Goal: Task Accomplishment & Management: Use online tool/utility

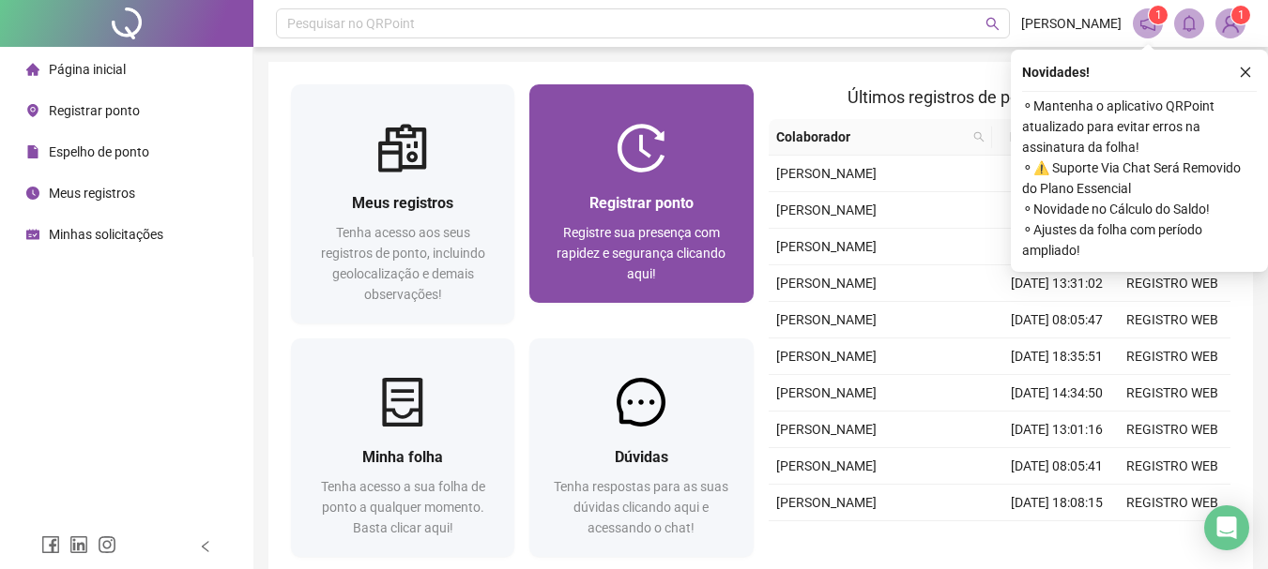
click at [708, 177] on div "Registrar ponto Registre sua presença com rapidez e segurança clicando aqui!" at bounding box center [640, 238] width 223 height 130
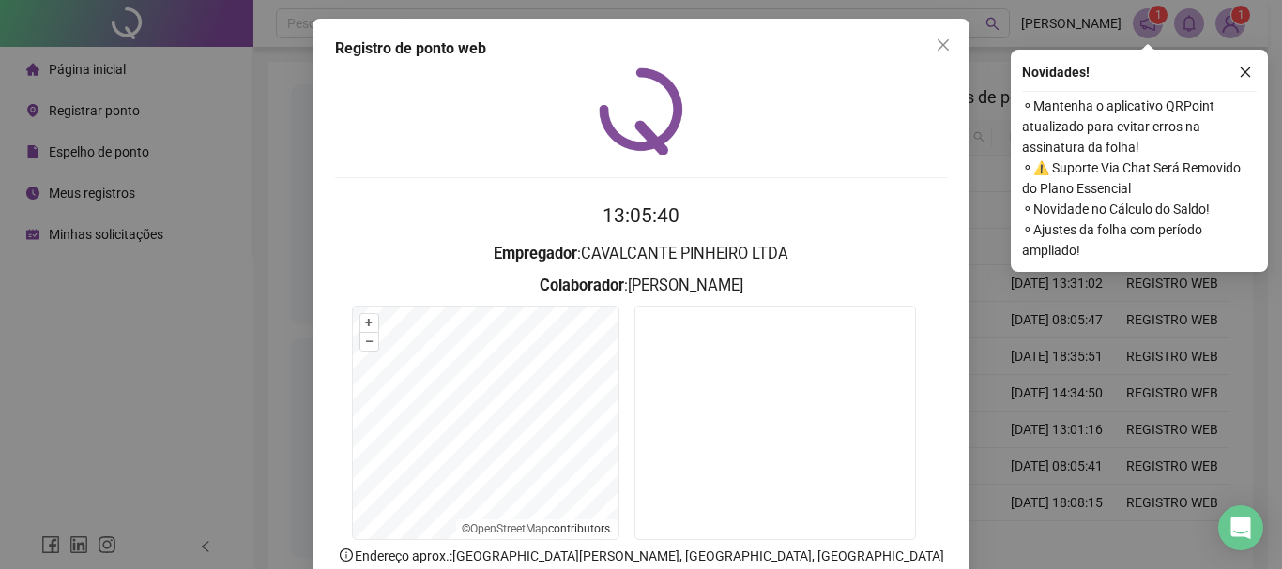
scroll to position [68, 0]
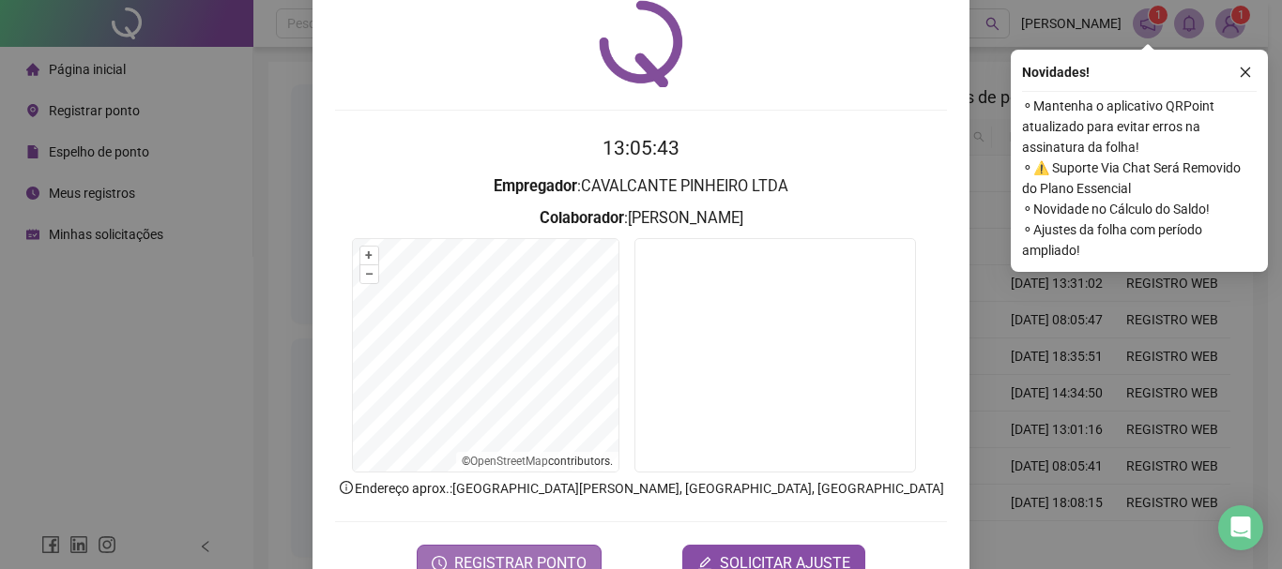
click at [536, 562] on span "REGISTRAR PONTO" at bounding box center [520, 564] width 132 height 23
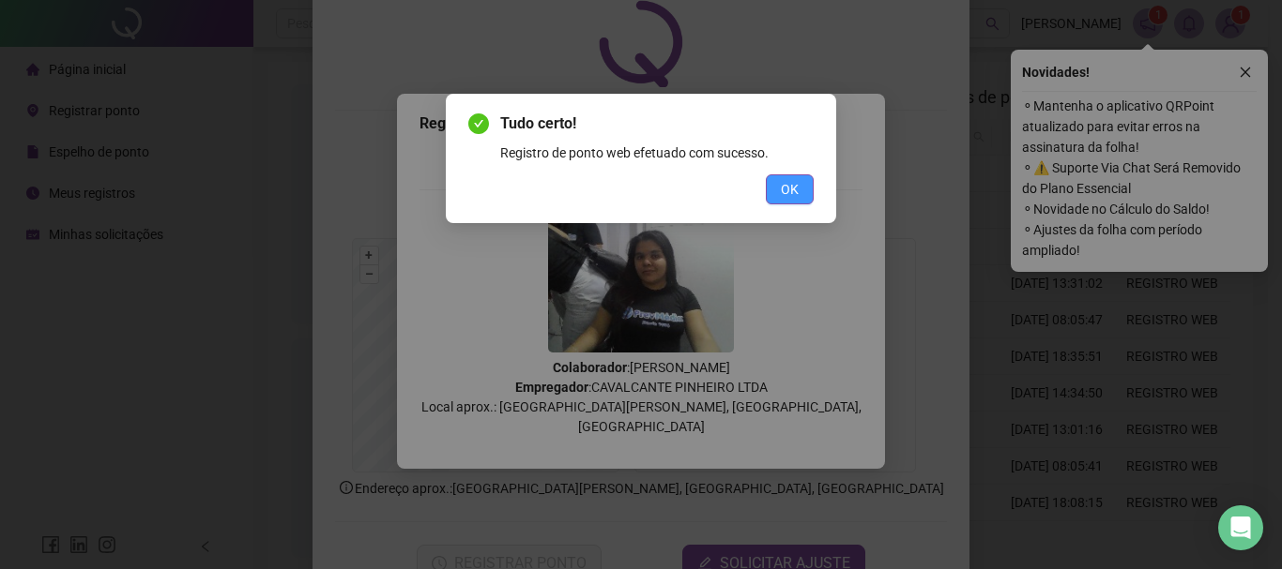
click at [775, 192] on button "OK" at bounding box center [790, 190] width 48 height 30
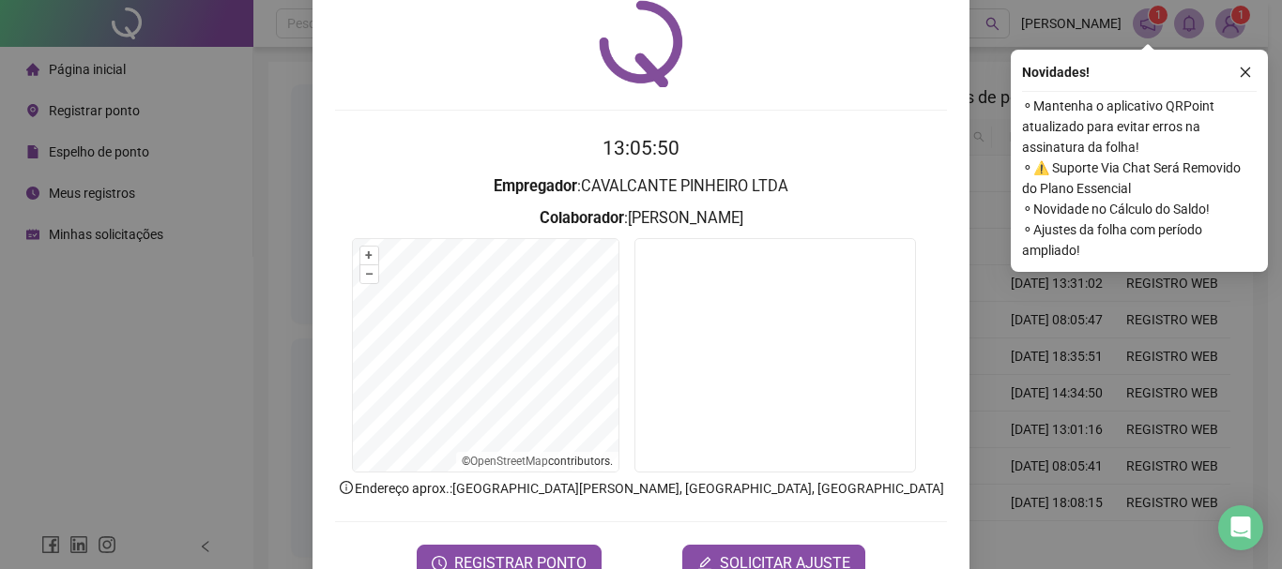
click at [1241, 71] on icon "close" at bounding box center [1244, 72] width 13 height 13
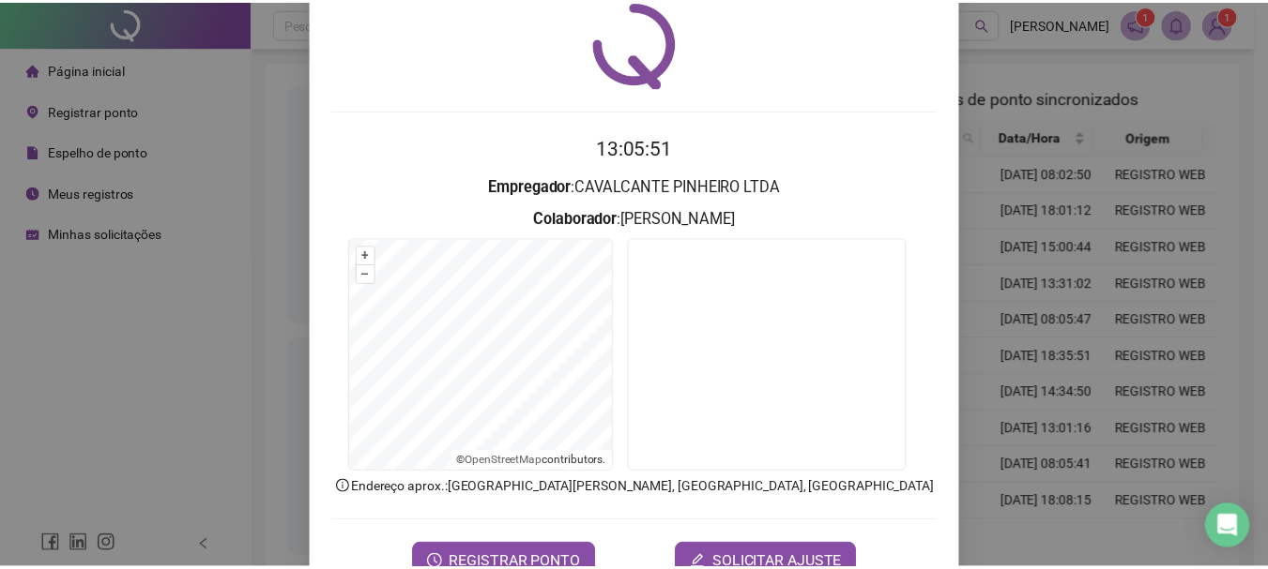
scroll to position [0, 0]
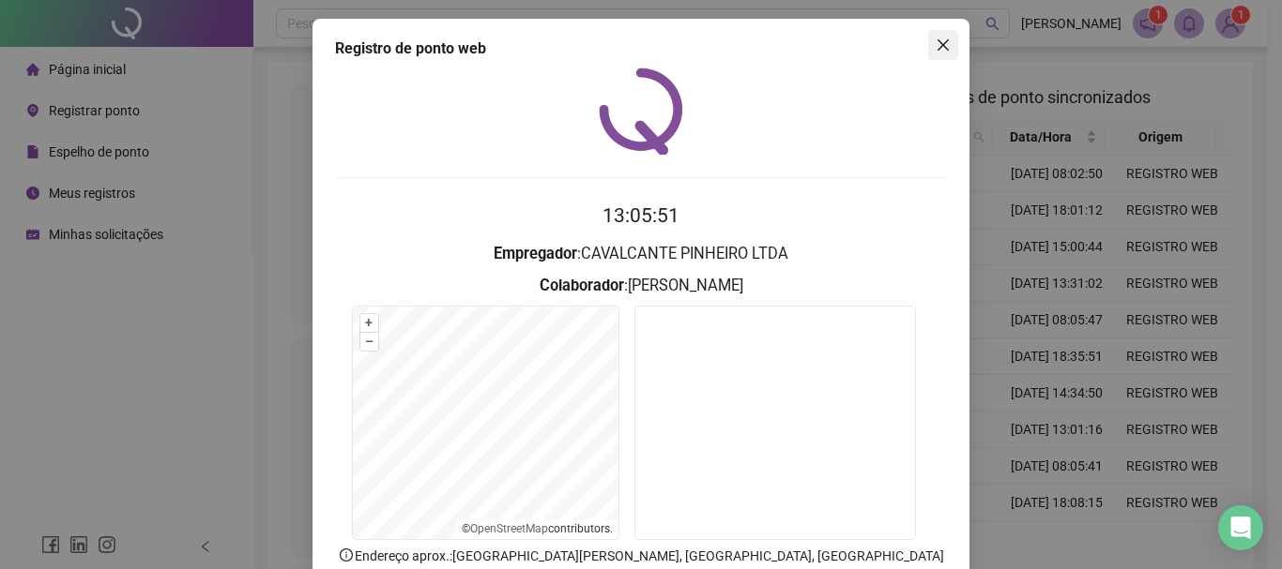
click at [935, 47] on icon "close" at bounding box center [942, 45] width 15 height 15
